Goal: Information Seeking & Learning: Check status

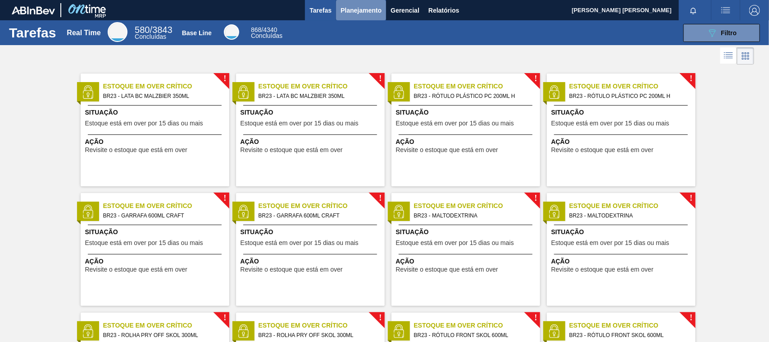
click at [373, 6] on span "Planejamento" at bounding box center [361, 10] width 41 height 11
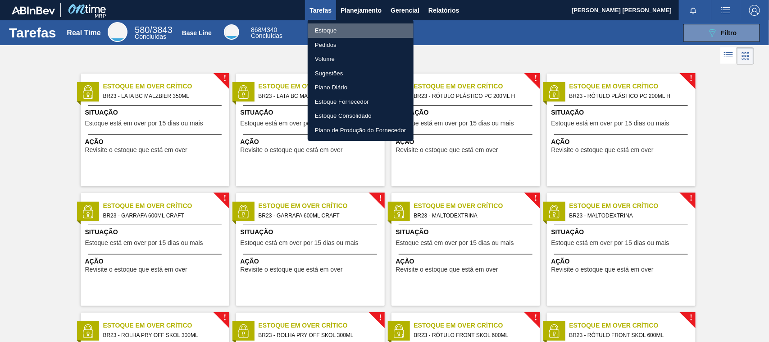
click at [338, 33] on li "Estoque" at bounding box center [361, 30] width 106 height 14
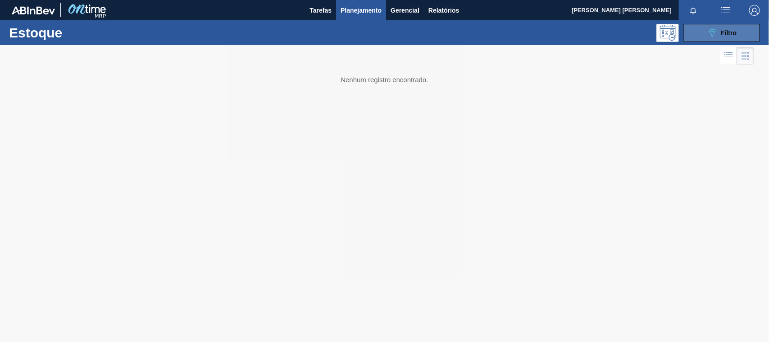
click at [753, 37] on button "089F7B8B-B2A5-4AFE-B5C0-19BA573D28AC Filtro" at bounding box center [721, 33] width 77 height 18
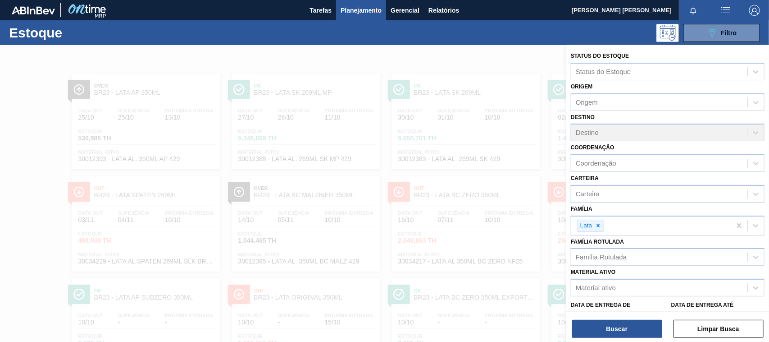
click at [518, 175] on div at bounding box center [384, 216] width 769 height 342
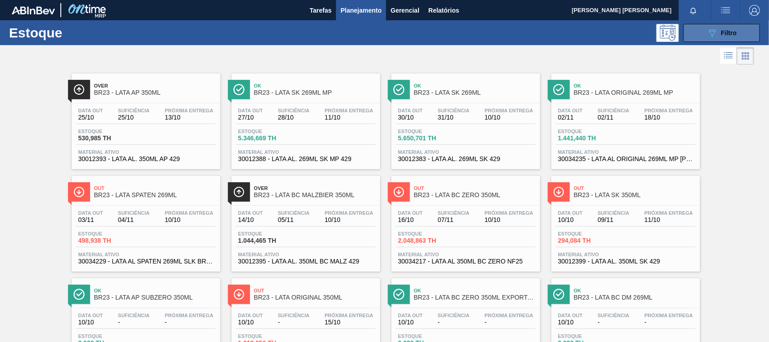
click at [738, 39] on button "089F7B8B-B2A5-4AFE-B5C0-19BA573D28AC Filtro" at bounding box center [721, 33] width 77 height 18
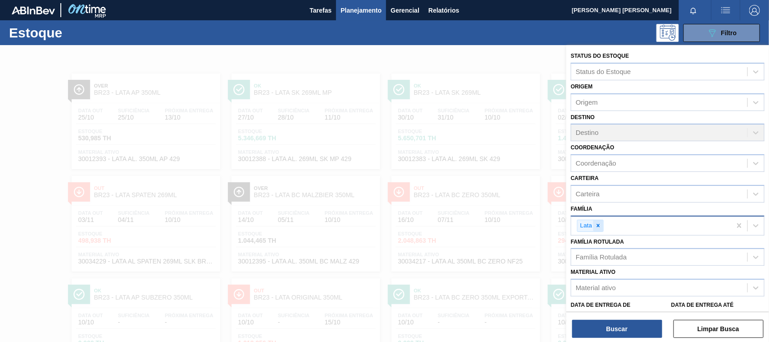
click at [599, 222] on icon at bounding box center [598, 225] width 6 height 6
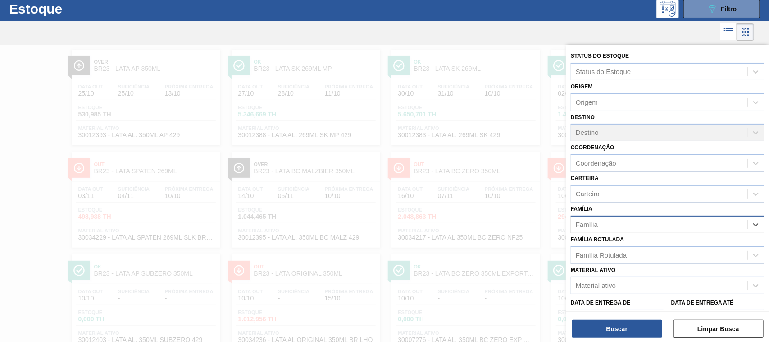
click at [599, 222] on div "Família" at bounding box center [659, 224] width 176 height 13
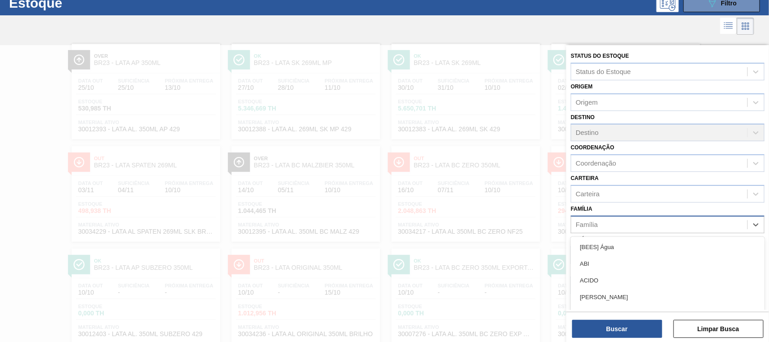
scroll to position [32, 0]
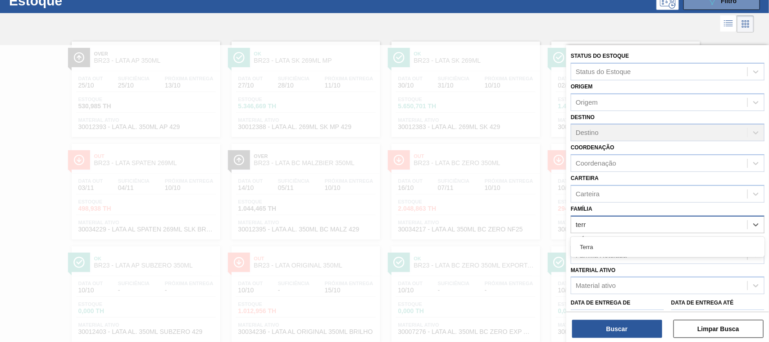
type input "terra"
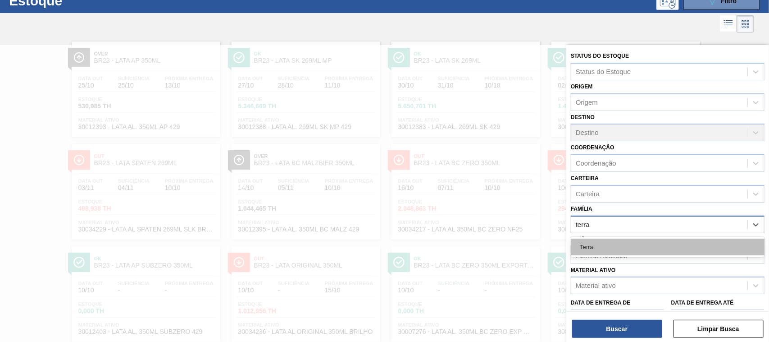
click at [604, 241] on div "Terra" at bounding box center [668, 246] width 194 height 17
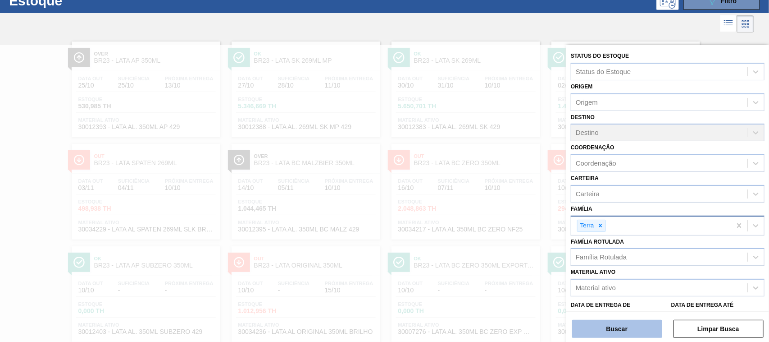
click at [623, 332] on button "Buscar" at bounding box center [617, 328] width 90 height 18
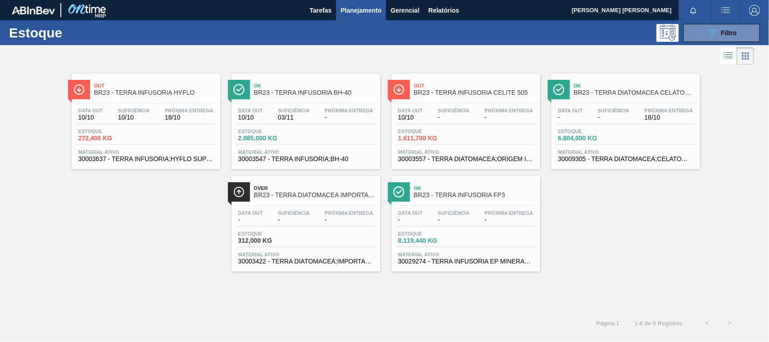
click at [198, 132] on div "Estoque 272,400 KG" at bounding box center [146, 136] width 140 height 16
click at [342, 224] on div "Data out - Suficiência - Próxima Entrega -" at bounding box center [306, 218] width 140 height 16
